Goal: Task Accomplishment & Management: Manage account settings

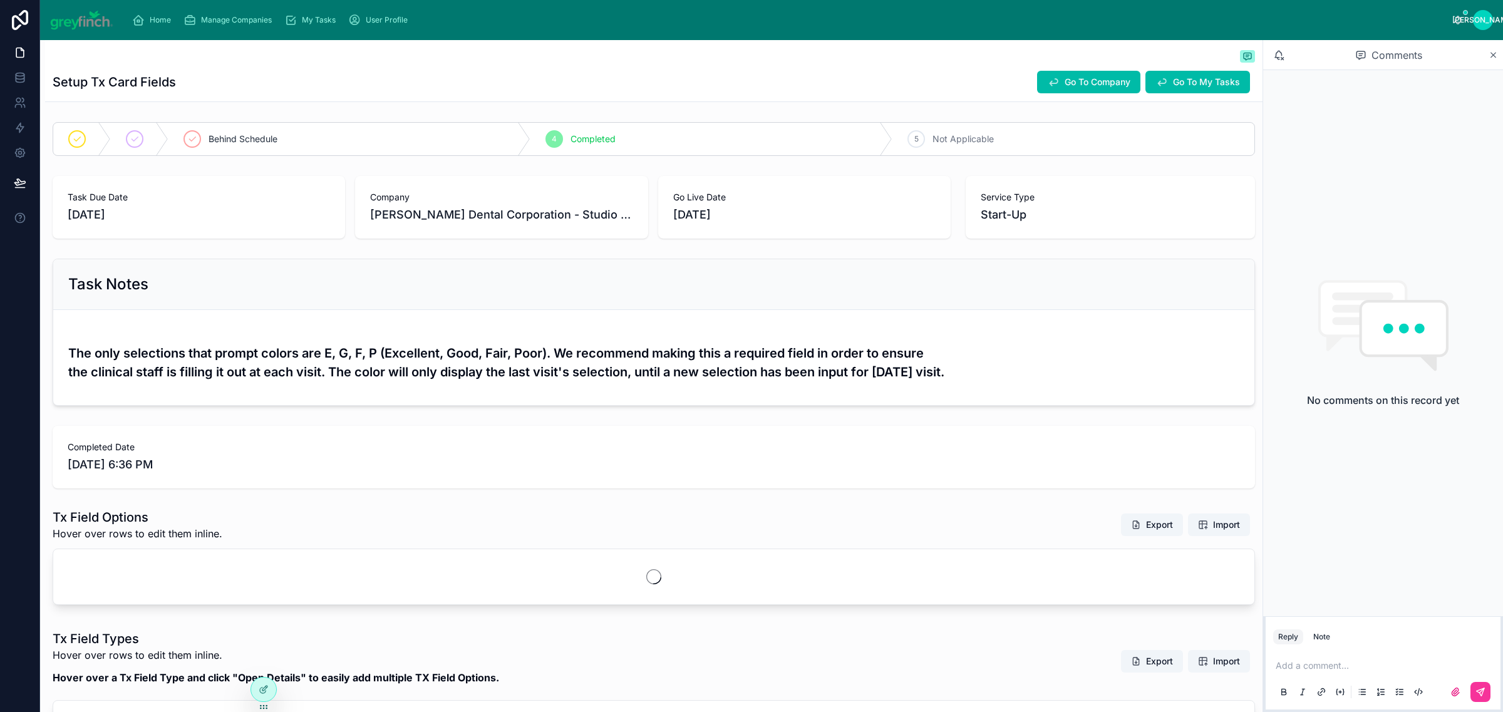
click at [227, 22] on span "Manage Companies" at bounding box center [236, 20] width 71 height 10
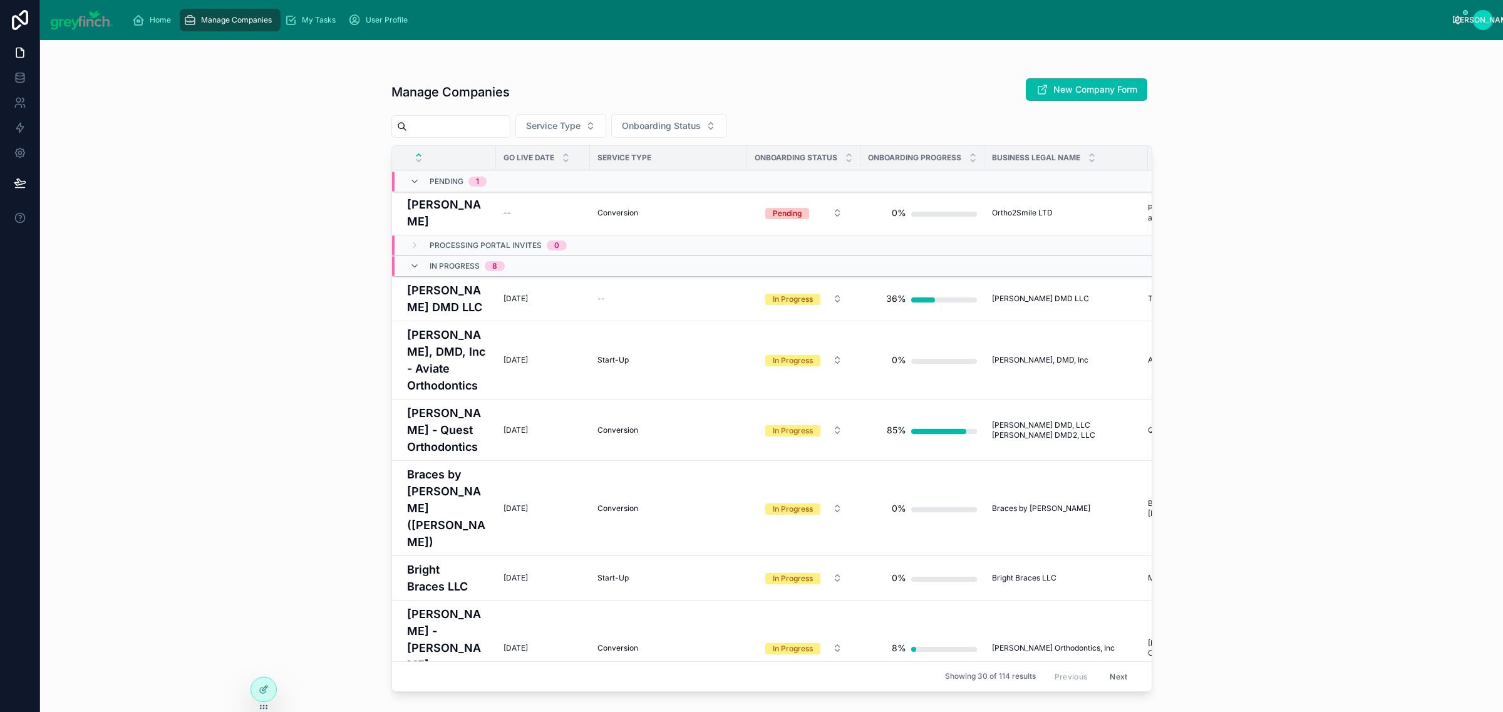
click at [457, 126] on input "text" at bounding box center [458, 127] width 103 height 18
type input "**********"
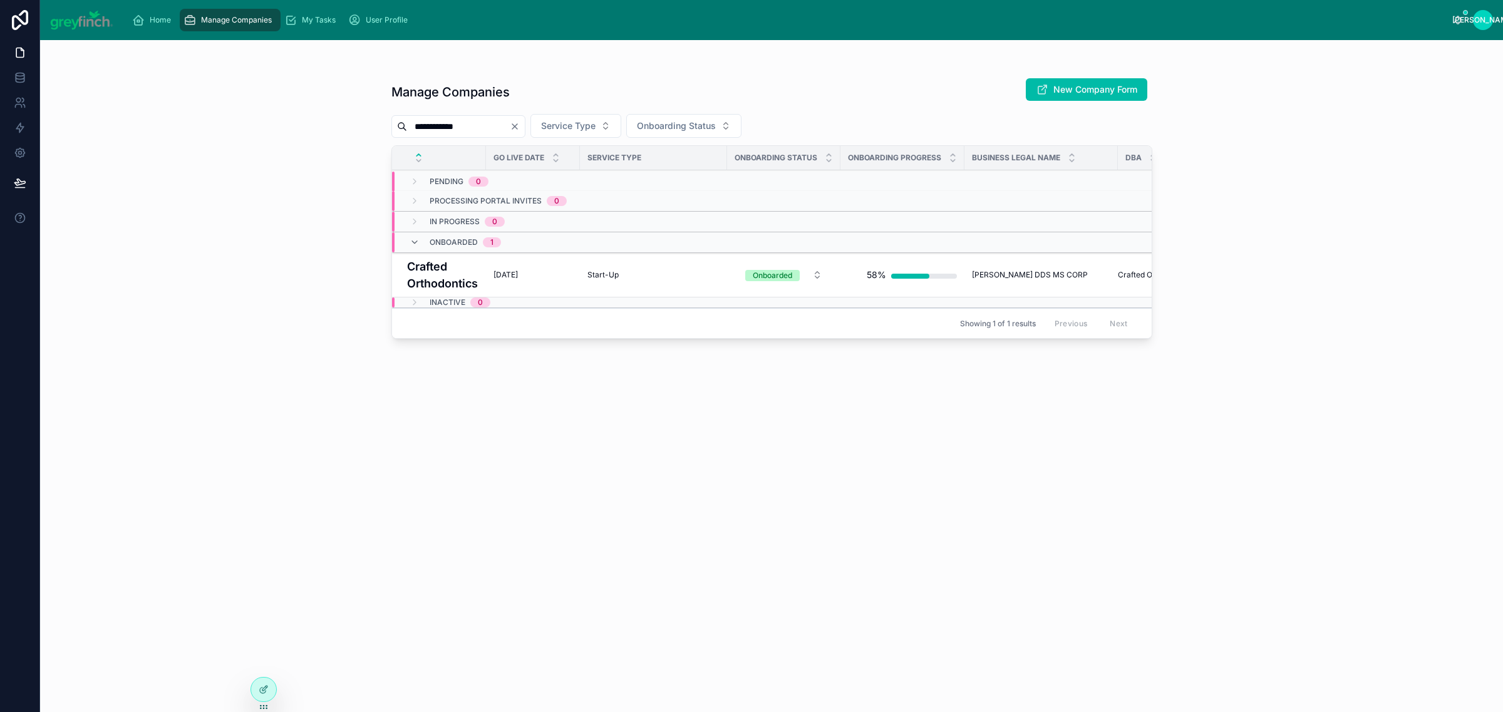
click at [430, 271] on h4 "Crafted Orthodontics" at bounding box center [442, 275] width 71 height 34
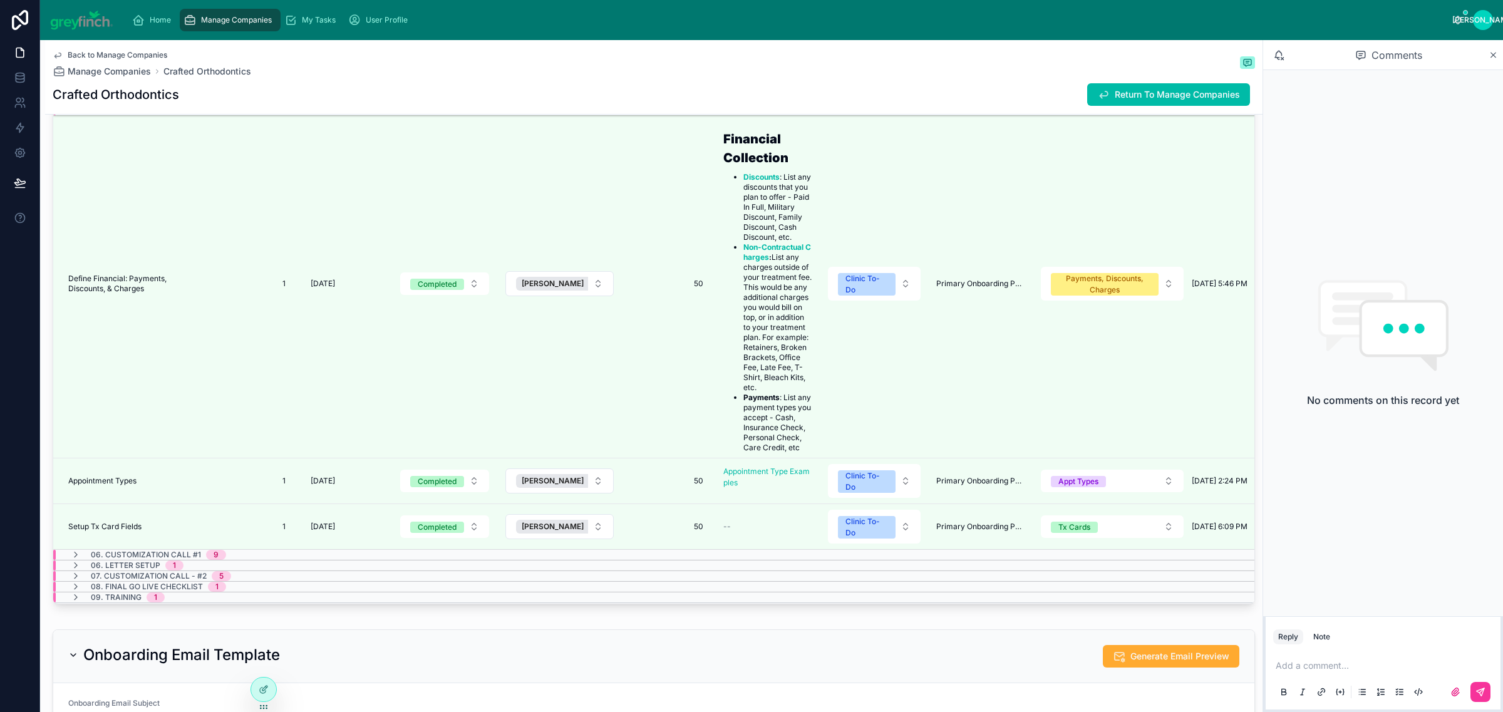
scroll to position [3459, 0]
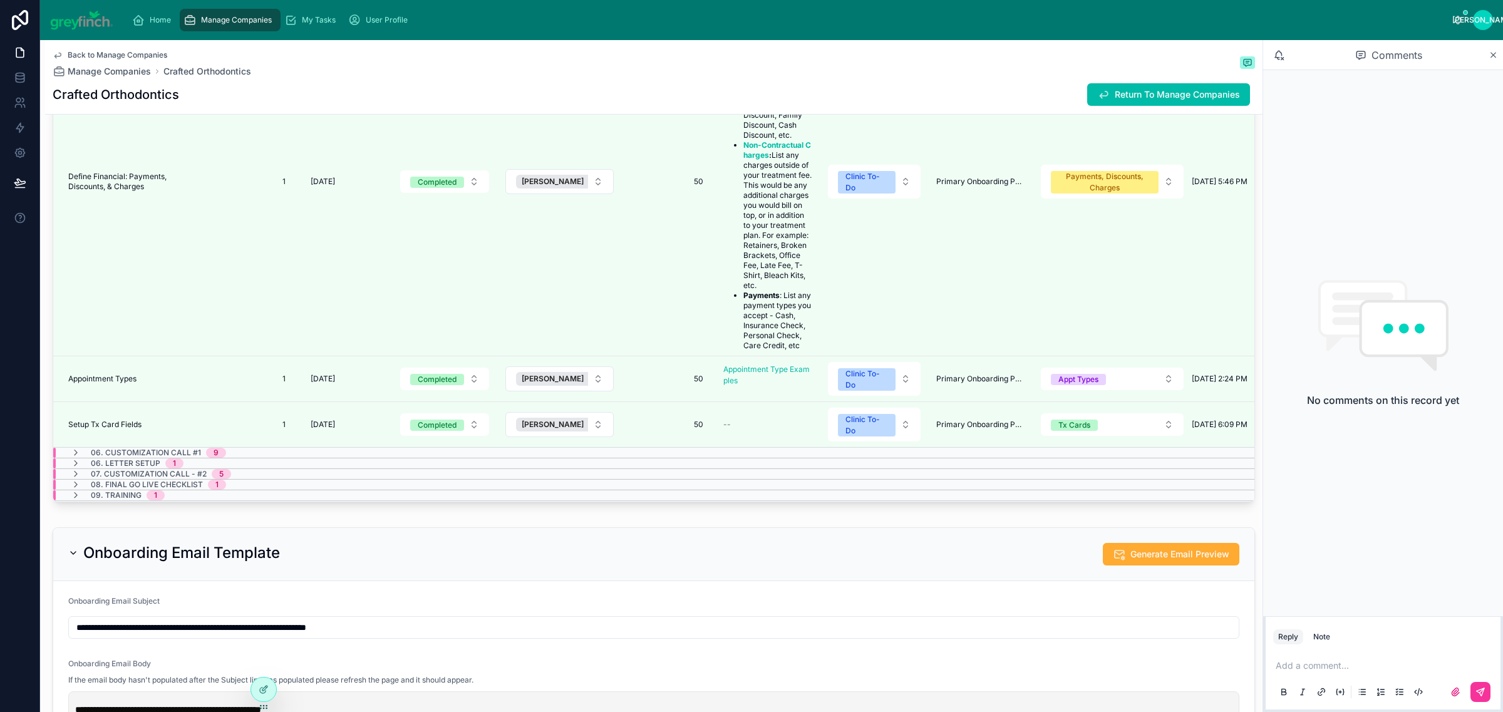
click at [73, 491] on icon at bounding box center [76, 495] width 10 height 10
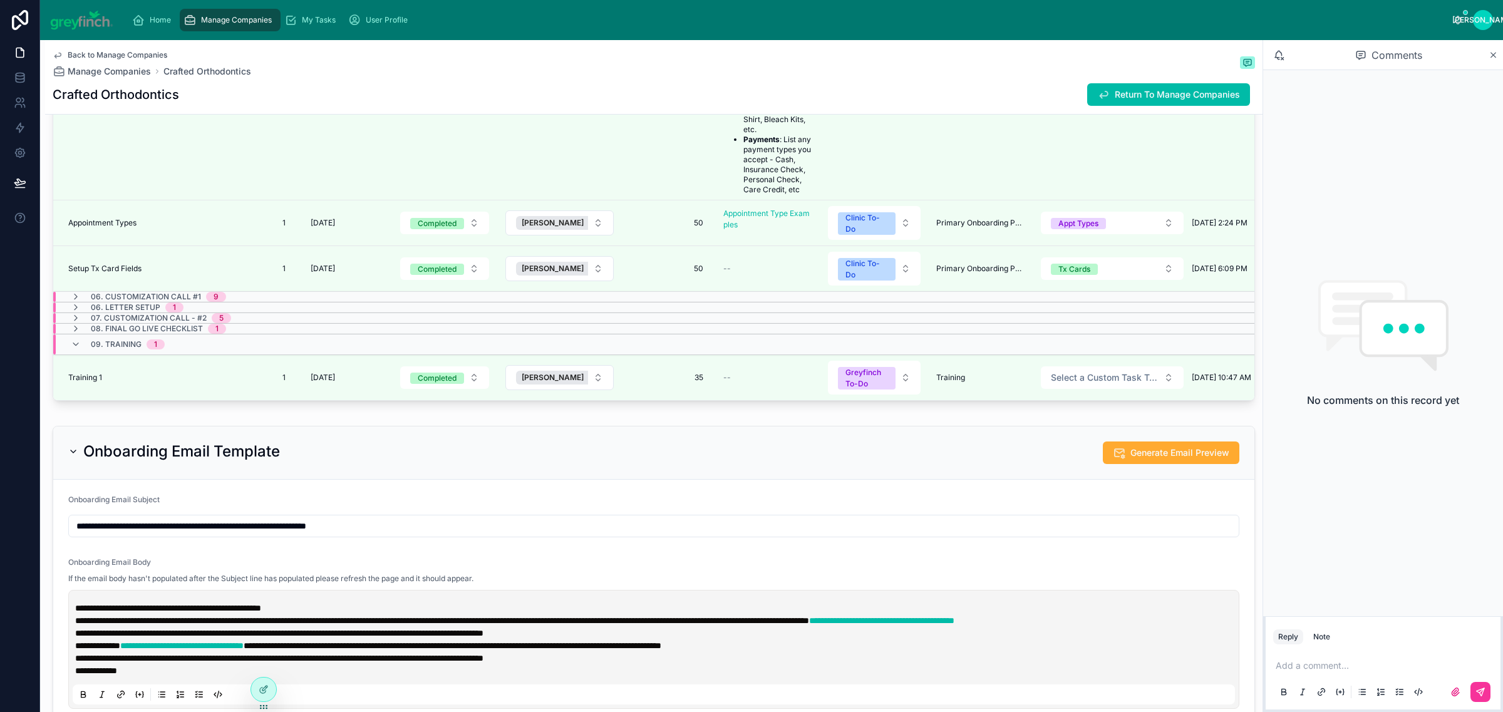
scroll to position [691, 0]
click at [525, 70] on div "Back to Manage Companies Manage Companies Crafted Orthodontics" at bounding box center [654, 64] width 1202 height 28
click at [208, 16] on span "Manage Companies" at bounding box center [236, 20] width 71 height 10
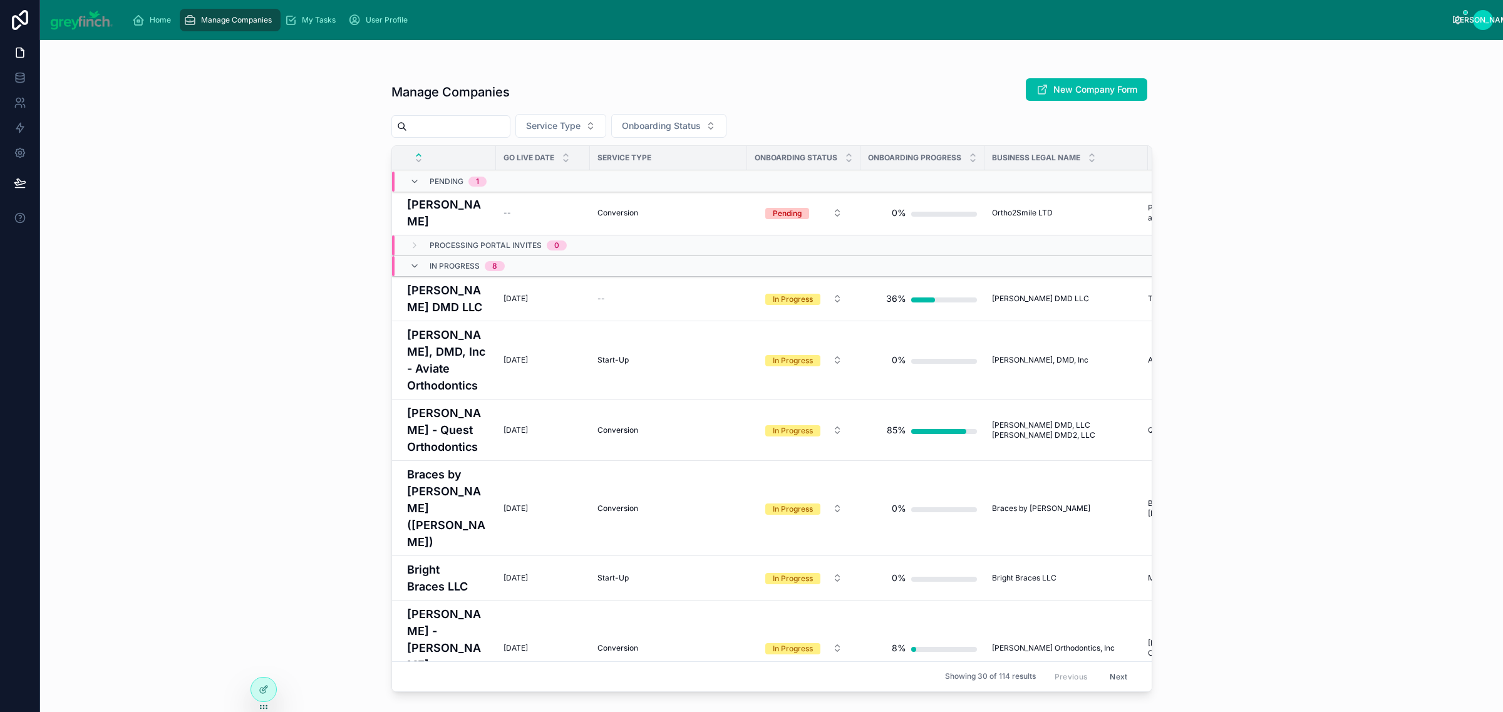
click at [458, 132] on input "text" at bounding box center [458, 127] width 103 height 18
type input "**********"
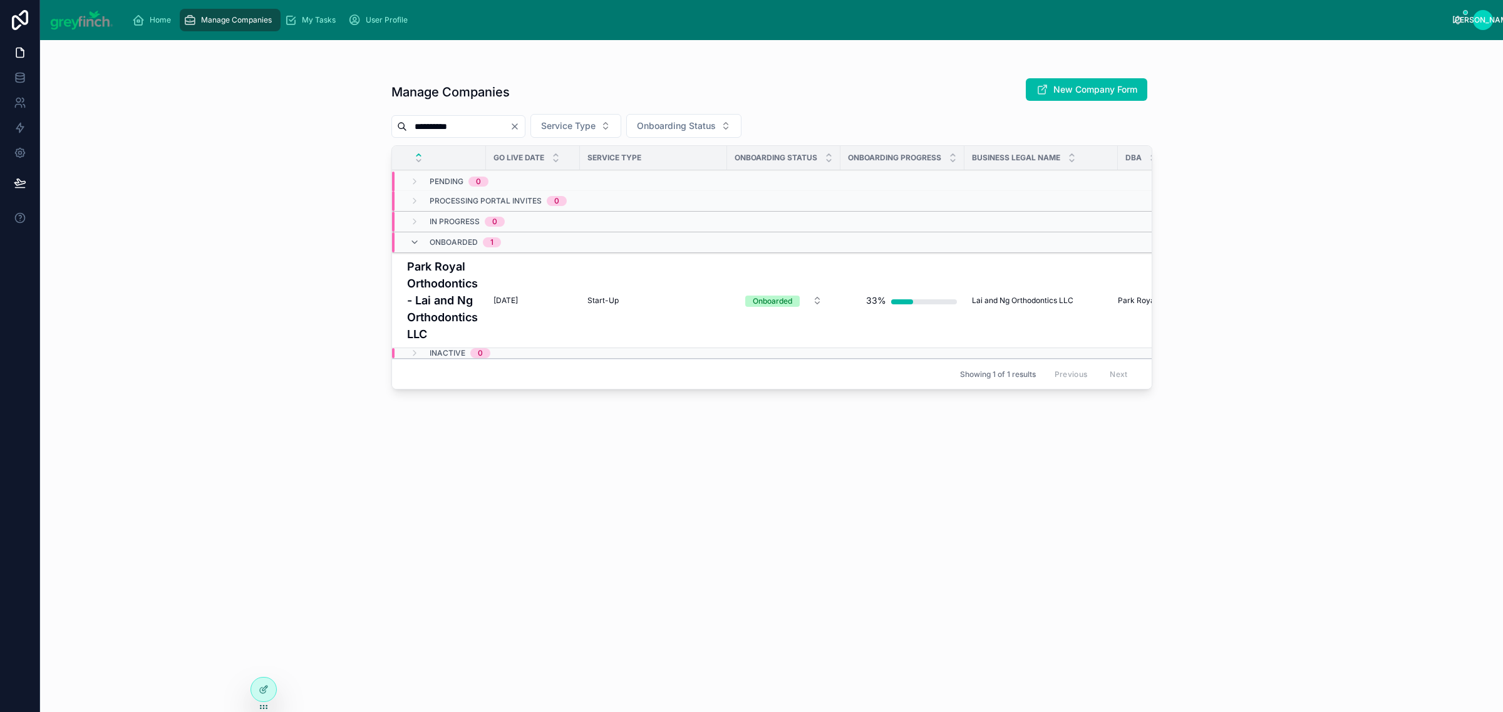
click at [453, 285] on h4 "Park Royal Orthodontics - Lai and Ng Orthodontics LLC" at bounding box center [442, 300] width 71 height 85
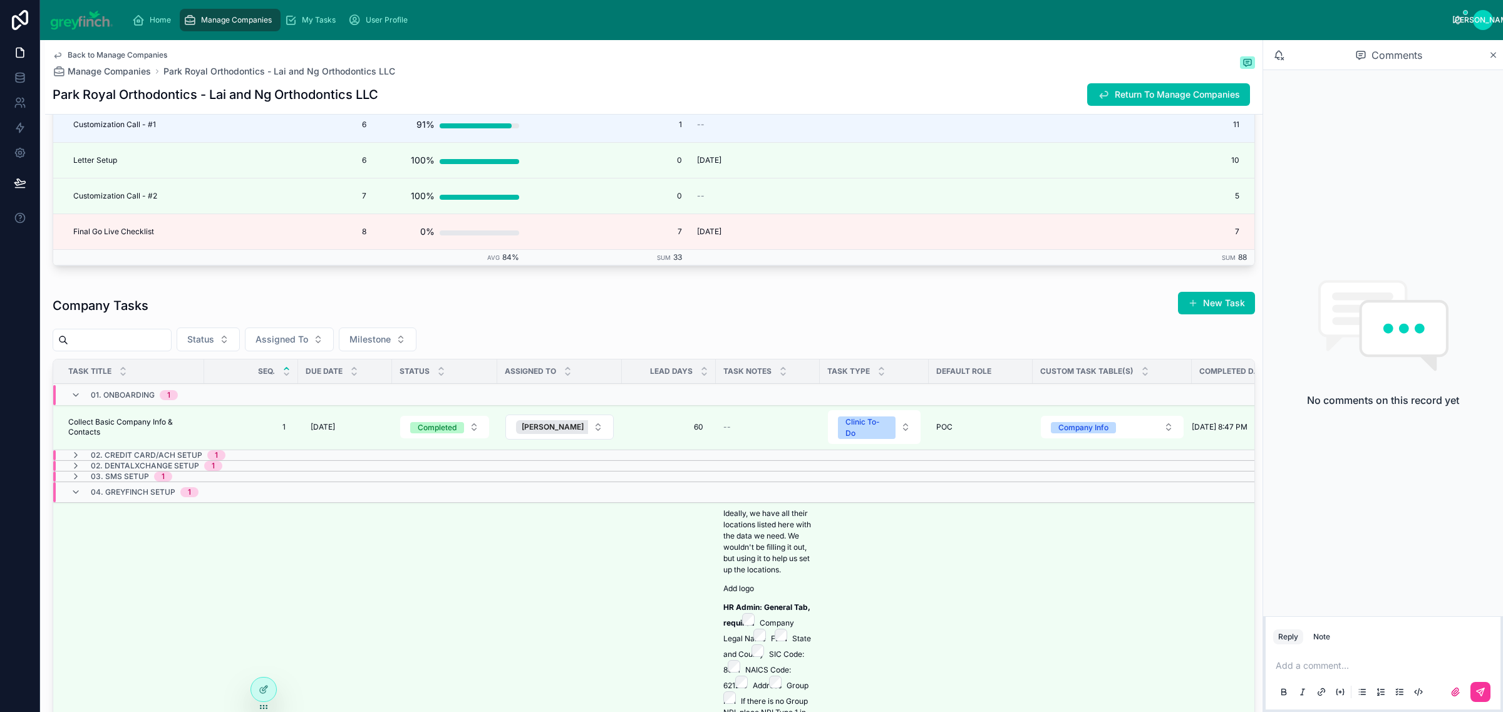
scroll to position [385, 0]
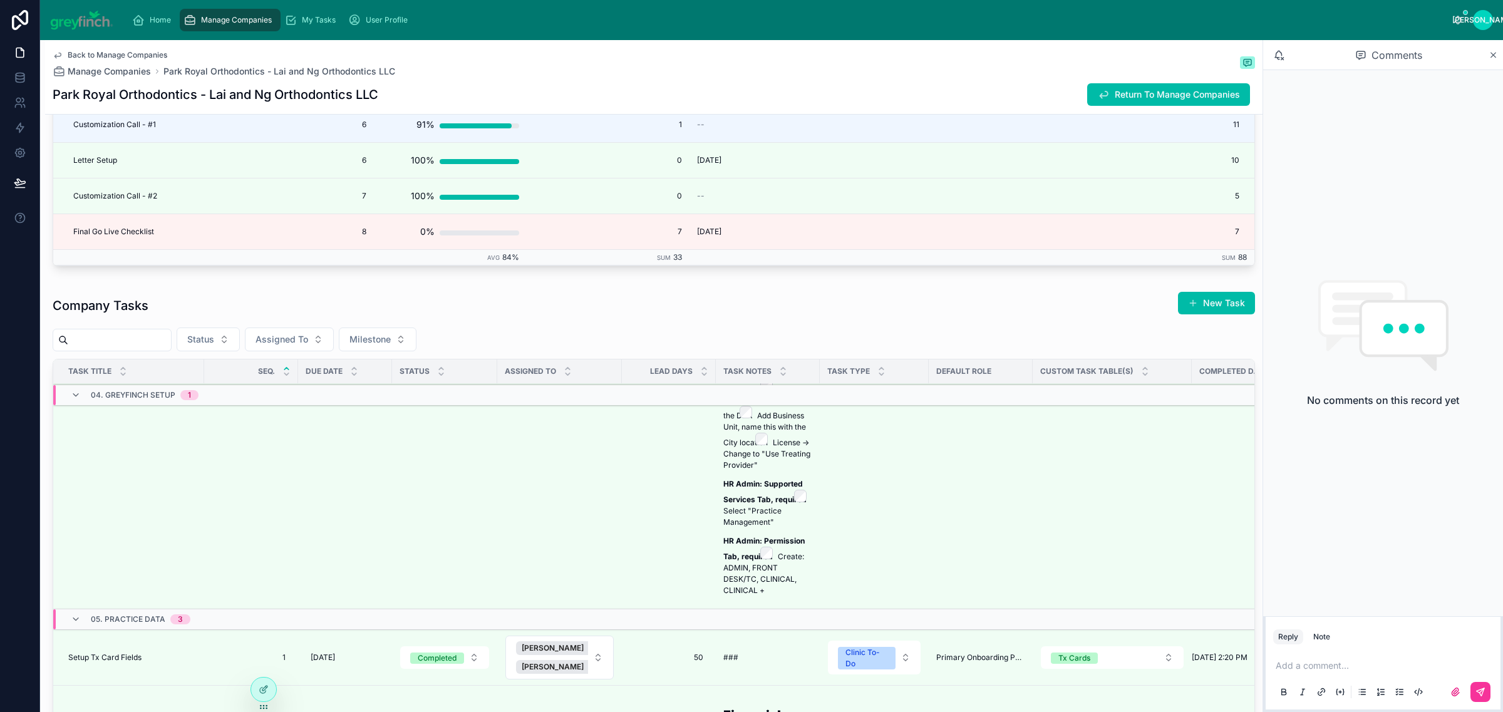
click at [302, 346] on span "Assigned To" at bounding box center [281, 339] width 53 height 13
click at [245, 397] on span "Christopher Lai" at bounding box center [256, 398] width 72 height 13
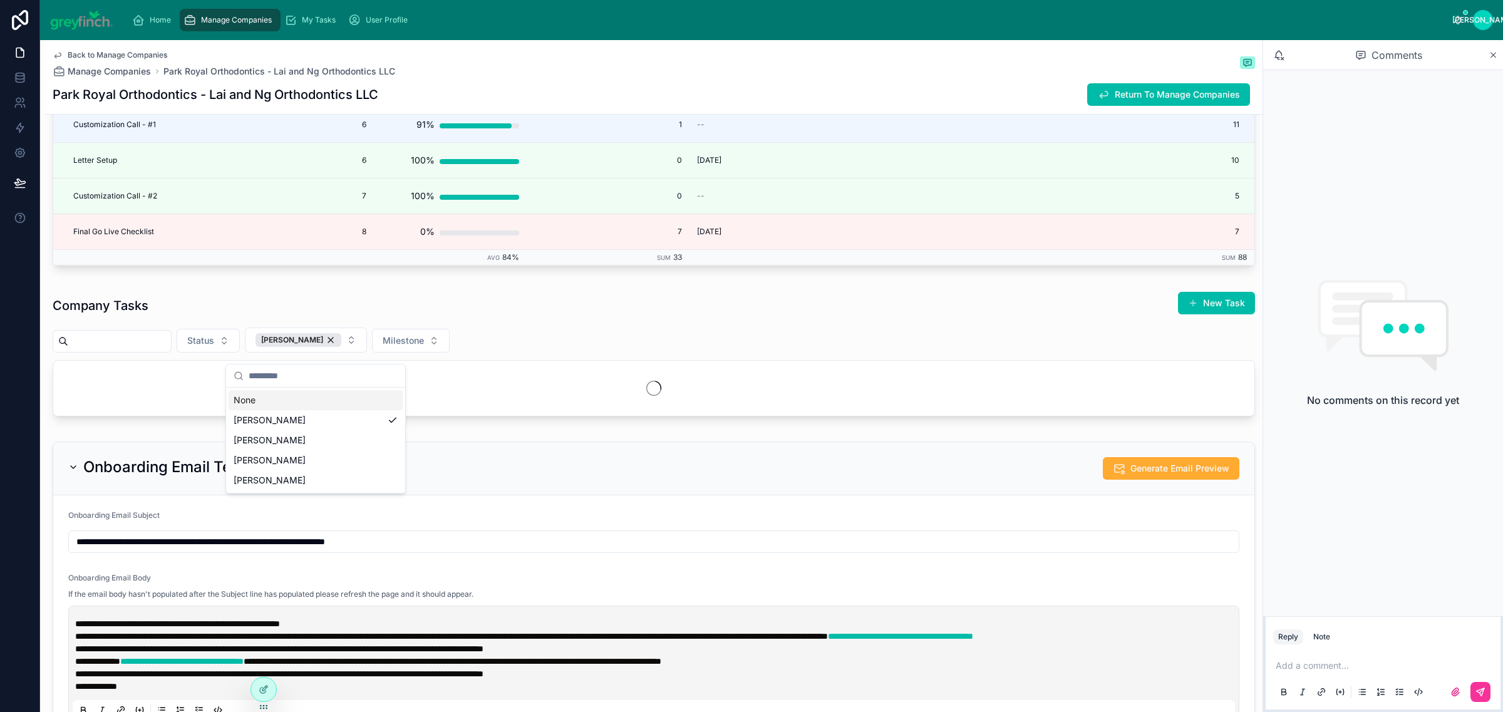
click at [517, 276] on div "Company Milestones Milestone Title Seq. Progress Open Tasks Last Task Due Total…" at bounding box center [653, 57] width 1217 height 438
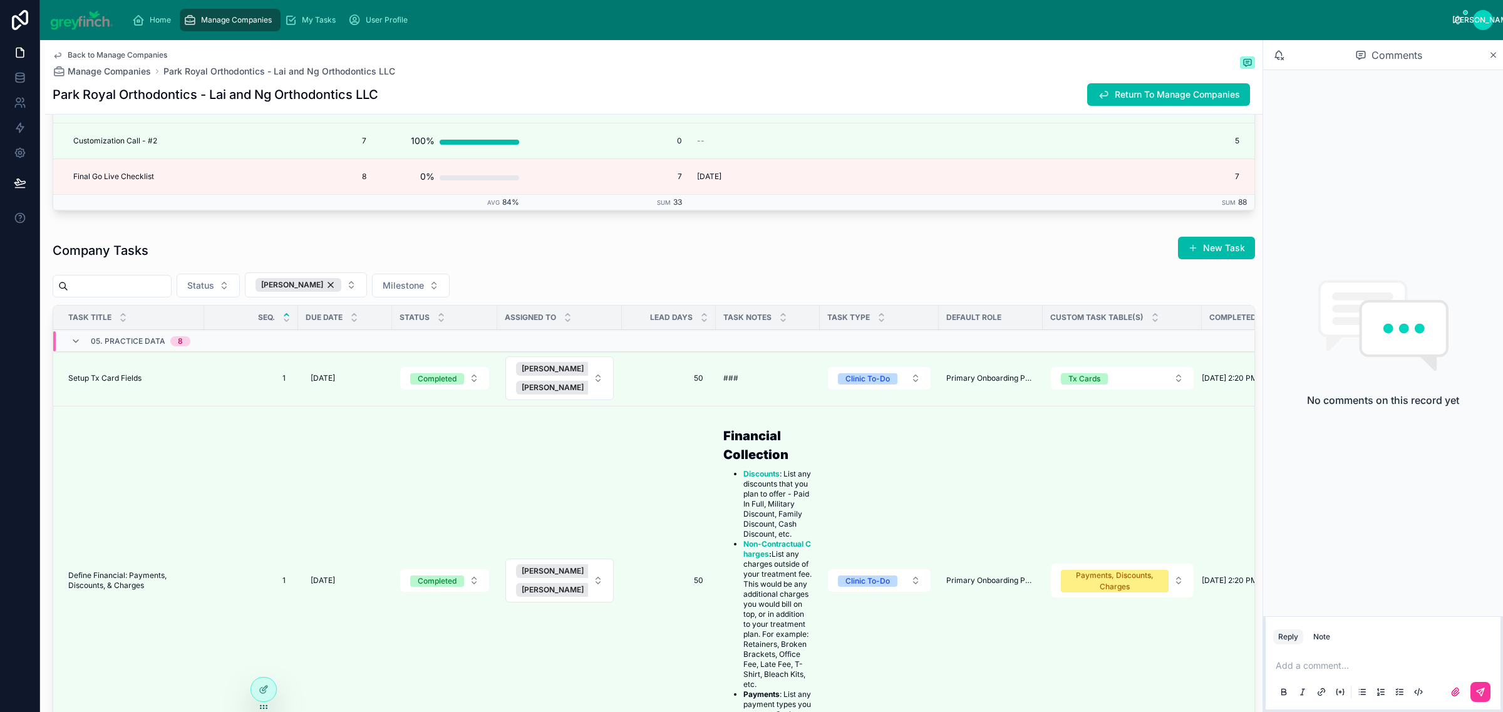
scroll to position [3714, 0]
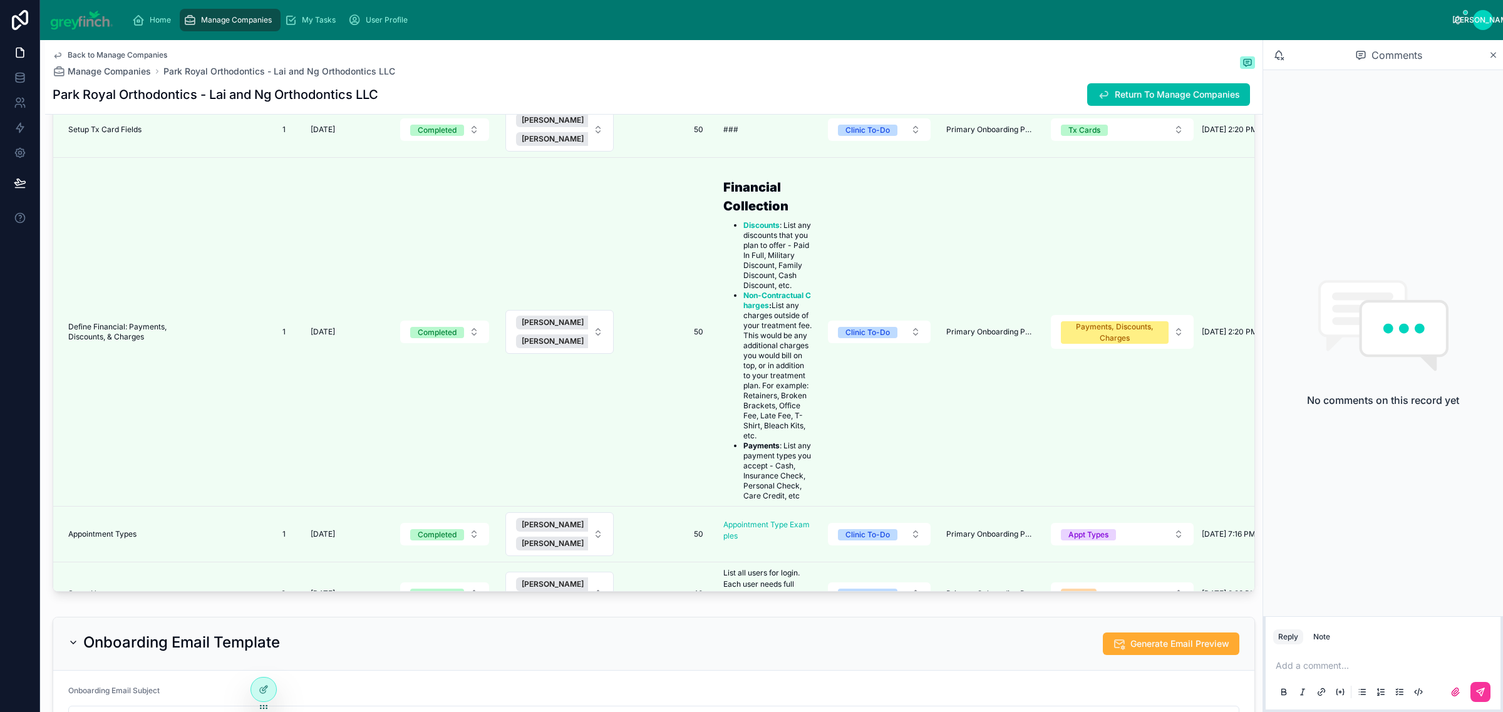
click at [121, 342] on span "Define Financial: Payments, Discounts, & Charges" at bounding box center [132, 332] width 128 height 20
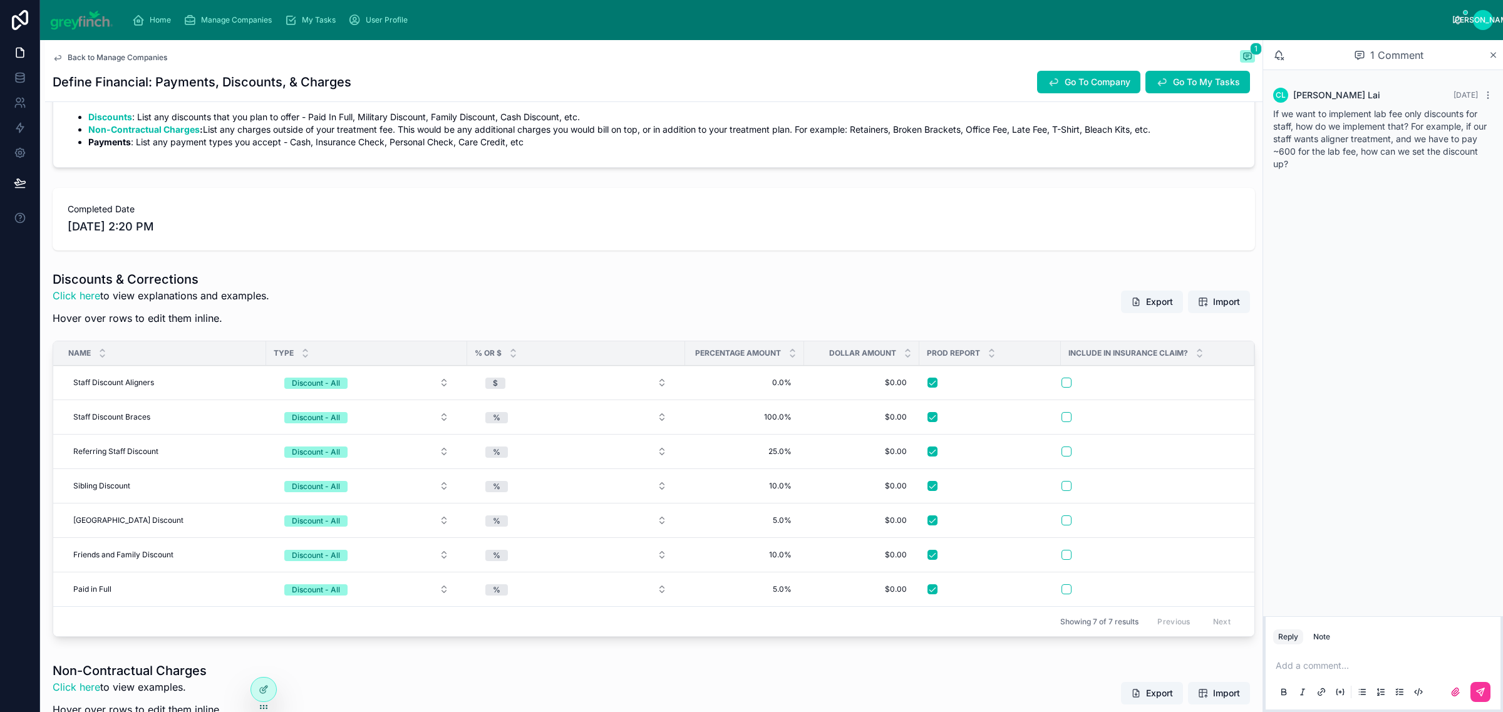
scroll to position [273, 0]
